Goal: Information Seeking & Learning: Learn about a topic

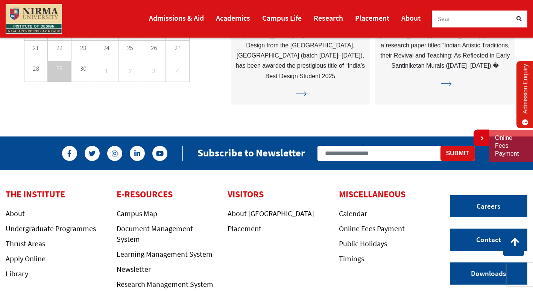
scroll to position [1948, 0]
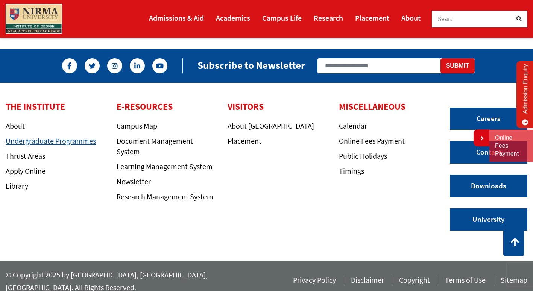
click at [52, 144] on link "Undergraduate Programmes" at bounding box center [51, 140] width 90 height 9
click at [181, 17] on link "Admissions & Aid" at bounding box center [176, 17] width 55 height 15
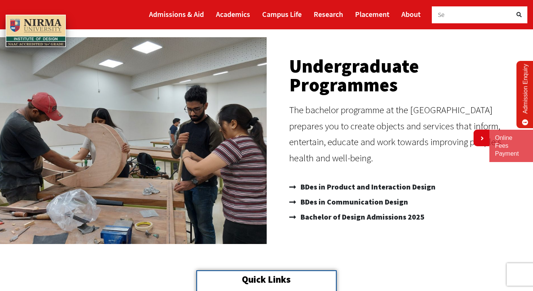
scroll to position [75, 0]
